Goal: Information Seeking & Learning: Learn about a topic

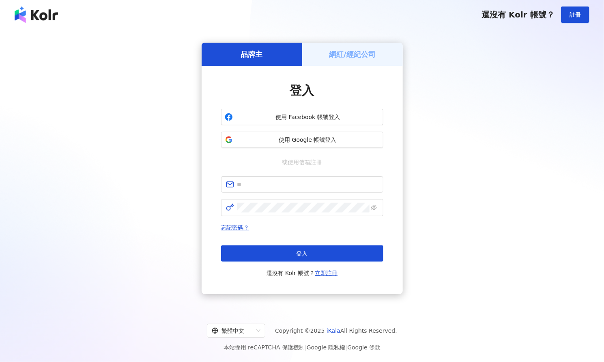
click at [354, 138] on span "使用 Google 帳號登入" at bounding box center [308, 140] width 144 height 8
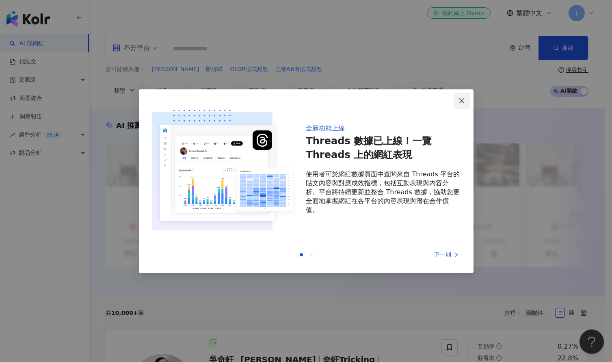
click at [459, 102] on icon "close" at bounding box center [461, 100] width 6 height 6
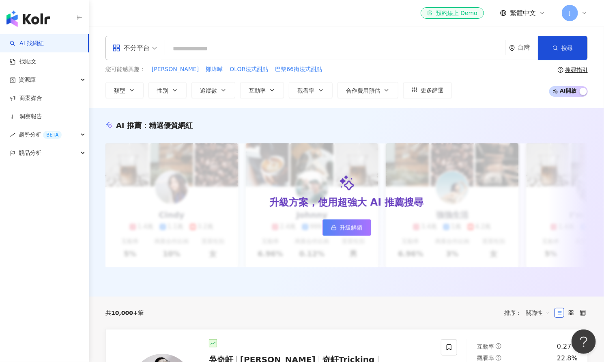
click at [370, 48] on input "search" at bounding box center [335, 48] width 334 height 15
type input "*"
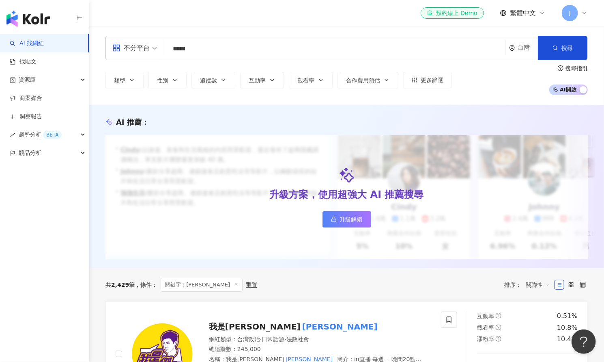
type input "*****"
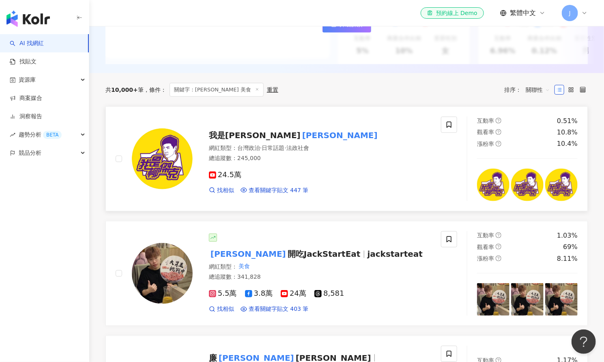
scroll to position [283, 0]
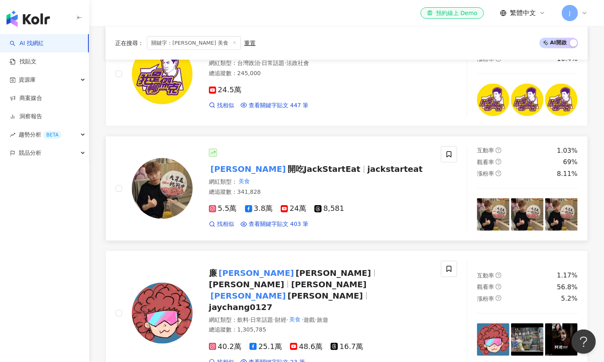
click at [288, 174] on span "開吃JackStartEat" at bounding box center [324, 169] width 73 height 10
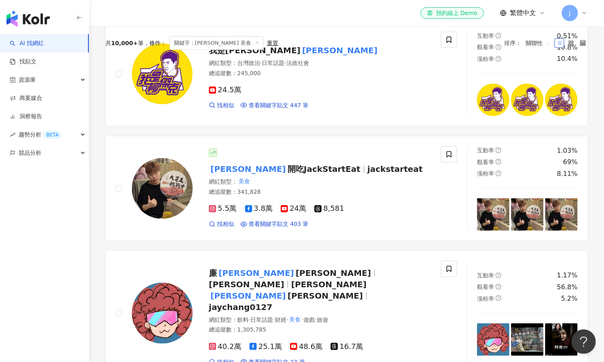
scroll to position [0, 0]
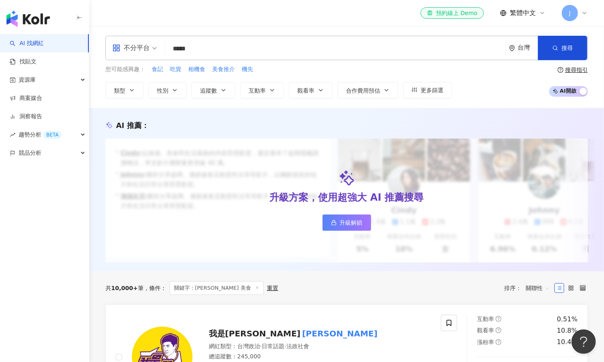
drag, startPoint x: 237, startPoint y: 50, endPoint x: 132, endPoint y: 42, distance: 105.4
click at [132, 42] on div "不分平台 ***** 台灣 搜尋 customizedTag keyword 網紅類型 美食 搜尋名稱、敘述、貼文含有關鍵字 “ 傑克 美食 ” 的網紅" at bounding box center [347, 48] width 483 height 24
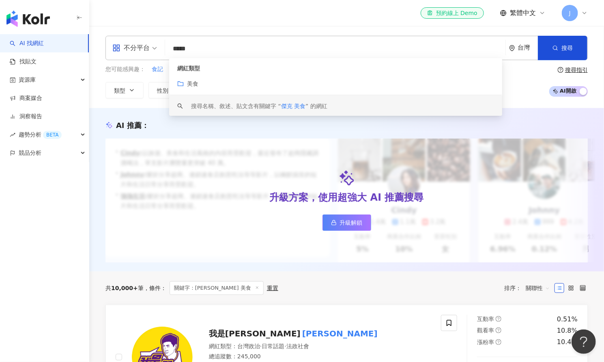
paste input "search"
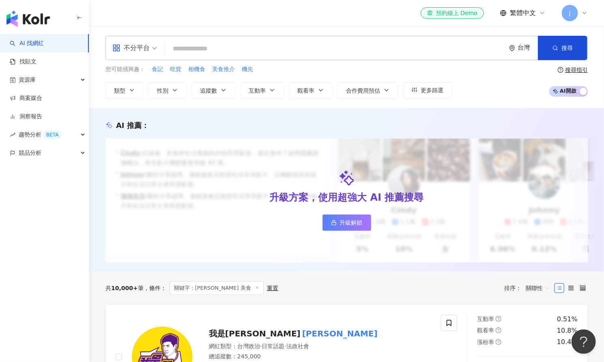
paste input "*"
type input "*"
type input "***"
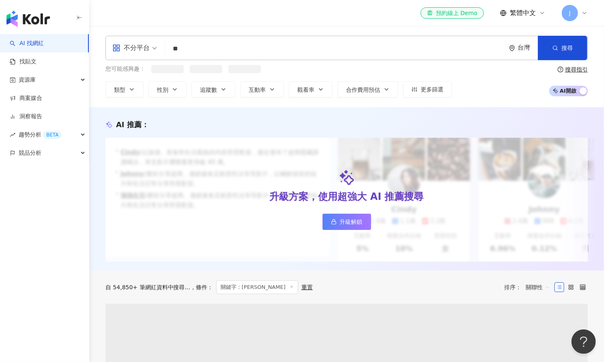
type input "*"
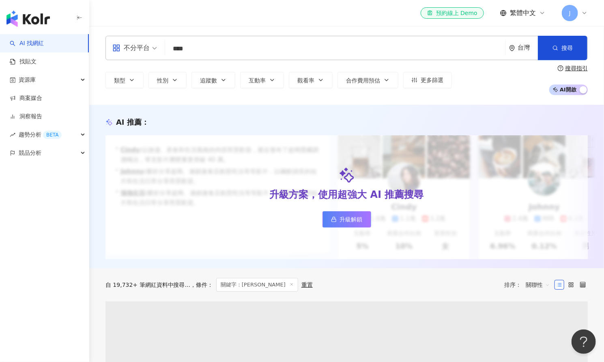
type input "****"
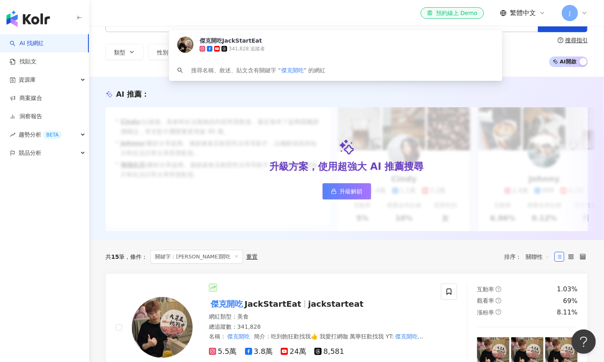
scroll to position [171, 0]
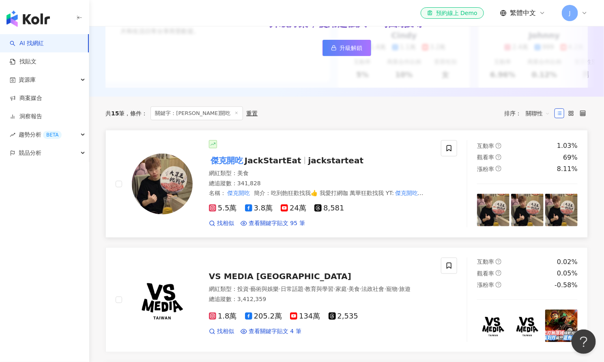
click at [222, 212] on span "5.5萬" at bounding box center [223, 208] width 28 height 9
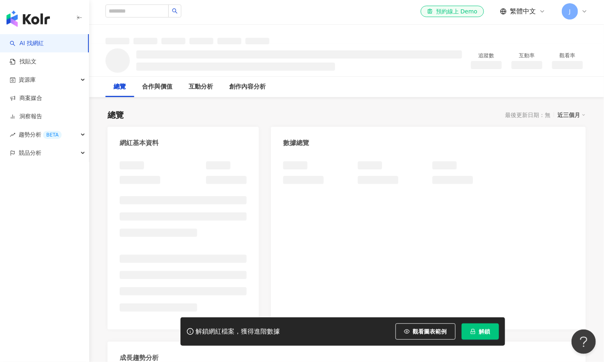
scroll to position [63, 0]
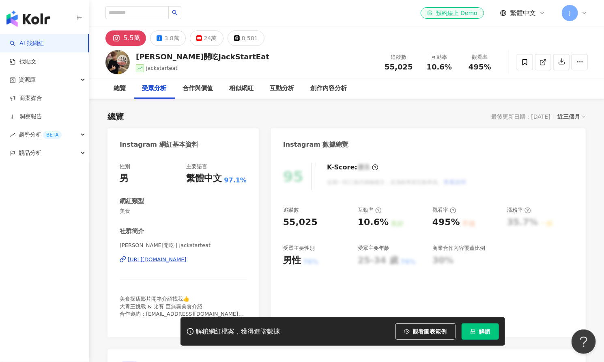
click at [130, 35] on div "5.5萬" at bounding box center [131, 37] width 17 height 11
click at [135, 68] on div "傑克開吃JackStartEat jackstarteat 追蹤數 55,025 互動率 10.6% 觀看率 495%" at bounding box center [346, 62] width 515 height 32
click at [149, 66] on span "jackstarteat" at bounding box center [162, 68] width 32 height 6
click at [114, 62] on img at bounding box center [118, 62] width 24 height 24
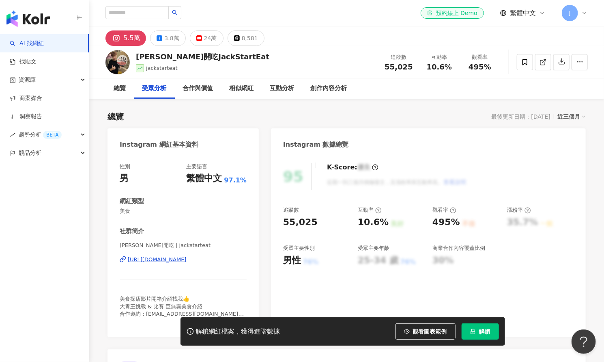
click at [221, 70] on div "傑克開吃JackStartEat jackstarteat 追蹤數 55,025 互動率 10.6% 觀看率 495%" at bounding box center [346, 62] width 515 height 32
drag, startPoint x: 221, startPoint y: 70, endPoint x: 259, endPoint y: 68, distance: 38.6
click at [241, 69] on div "傑克開吃JackStartEat jackstarteat 追蹤數 55,025 互動率 10.6% 觀看率 495%" at bounding box center [346, 62] width 515 height 32
click at [396, 69] on span "55,025" at bounding box center [399, 66] width 28 height 9
click at [178, 32] on div "3.8萬" at bounding box center [171, 37] width 15 height 11
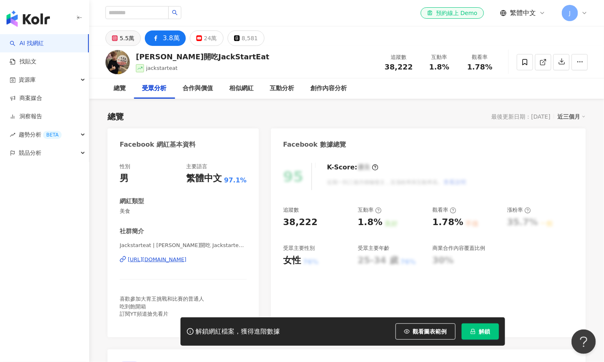
click at [118, 36] on icon at bounding box center [115, 38] width 6 height 6
drag, startPoint x: 165, startPoint y: 37, endPoint x: 180, endPoint y: 261, distance: 223.7
click at [166, 37] on div "3.8萬" at bounding box center [171, 37] width 17 height 11
click at [169, 37] on div "3.8萬" at bounding box center [171, 37] width 17 height 11
click at [180, 261] on div "https://www.facebook.com/106251825249249" at bounding box center [157, 259] width 59 height 7
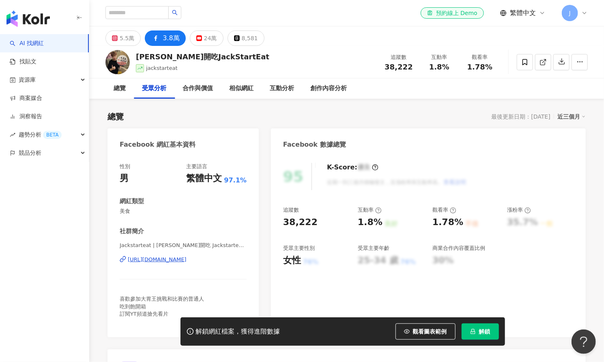
click at [187, 256] on div "https://www.facebook.com/106251825249249" at bounding box center [157, 259] width 59 height 7
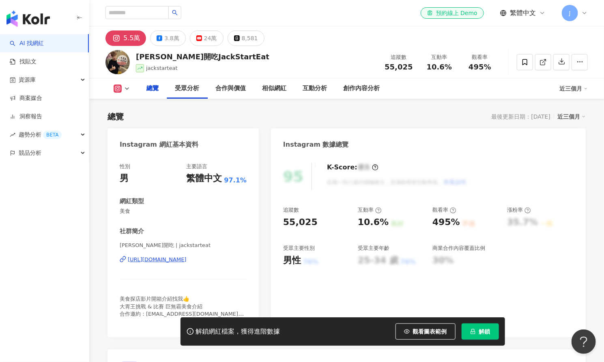
click at [237, 317] on span "看更多" at bounding box center [239, 320] width 16 height 7
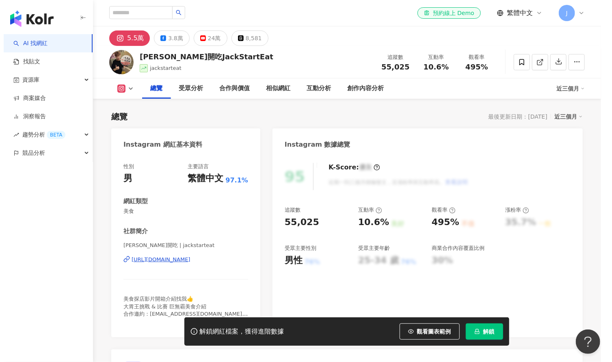
scroll to position [110, 0]
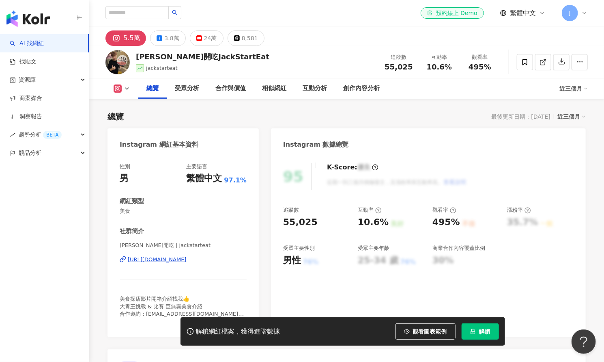
scroll to position [181, 0]
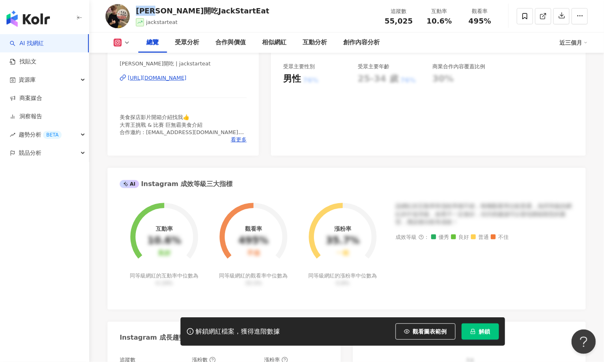
drag, startPoint x: 136, startPoint y: 9, endPoint x: 166, endPoint y: 7, distance: 29.7
click at [166, 7] on div "傑克開吃JackStartEat" at bounding box center [203, 11] width 134 height 10
copy div "傑克開吃"
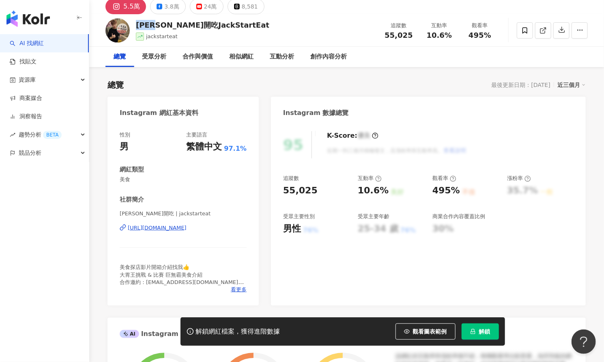
scroll to position [0, 0]
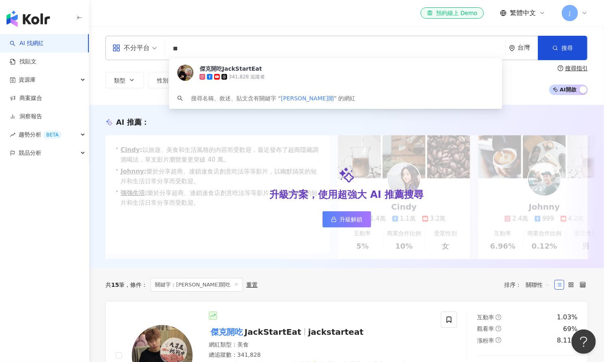
type input "*"
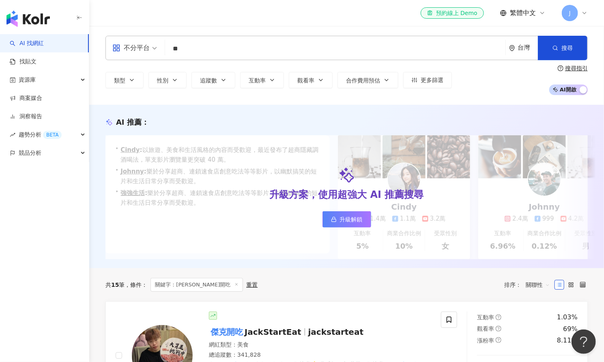
type input "*"
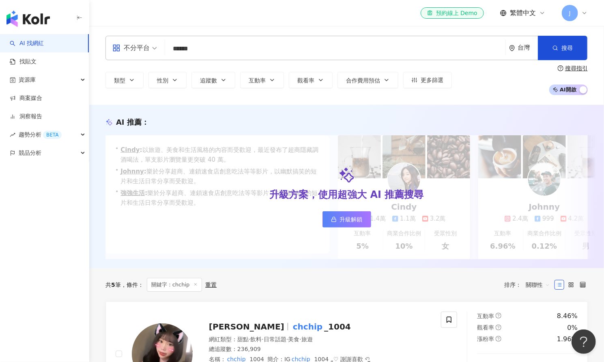
drag, startPoint x: 235, startPoint y: 46, endPoint x: 71, endPoint y: 26, distance: 164.8
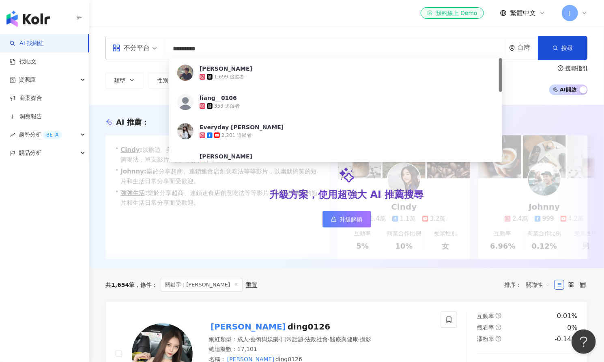
type input "**********"
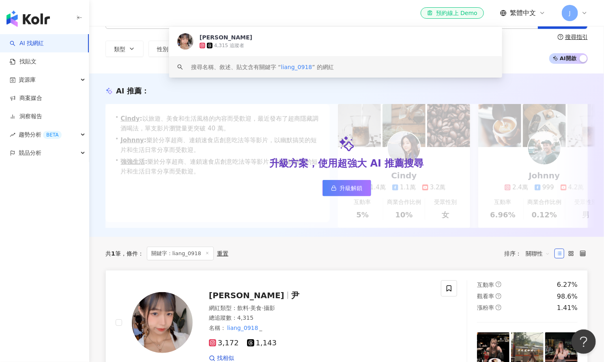
scroll to position [191, 0]
